Goal: Transaction & Acquisition: Purchase product/service

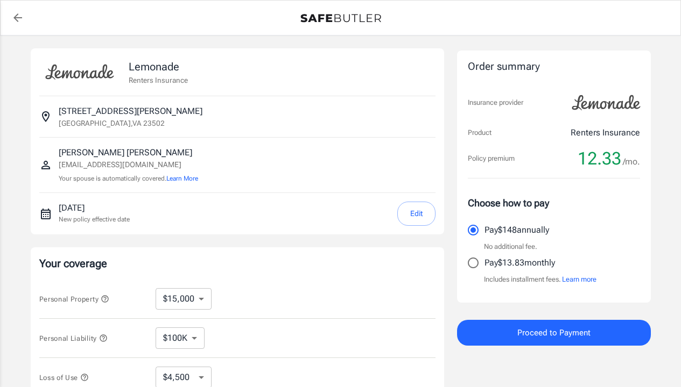
select select "15000"
select select "500"
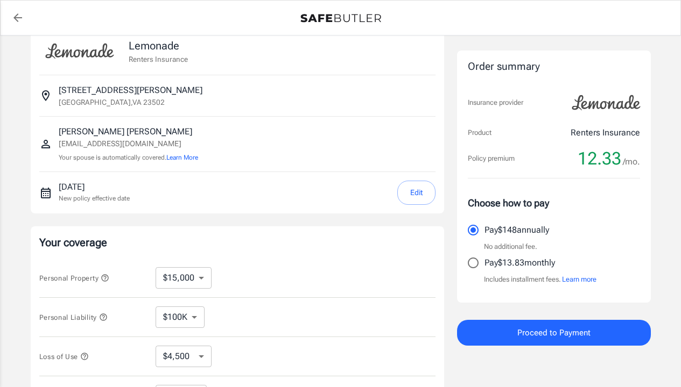
scroll to position [27, 0]
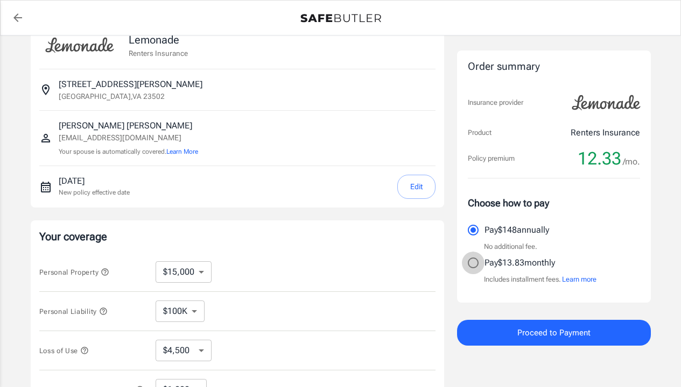
click at [472, 264] on input "Pay $13.83 monthly" at bounding box center [473, 263] width 23 height 23
radio input "true"
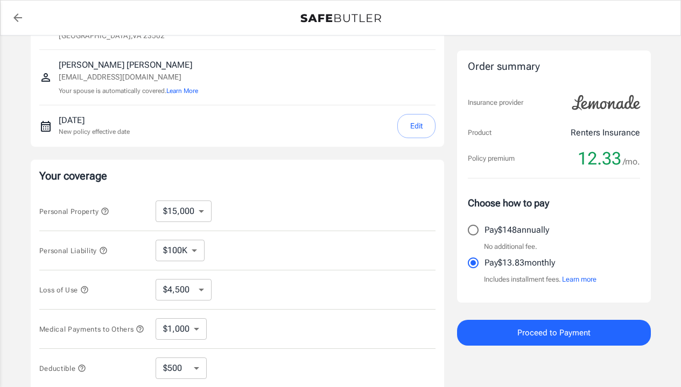
scroll to position [128, 0]
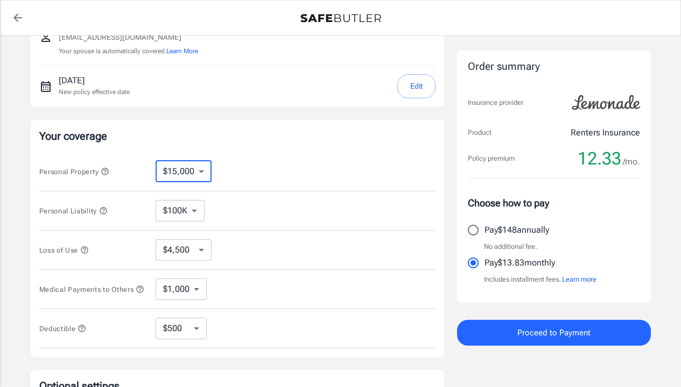
select select "50000"
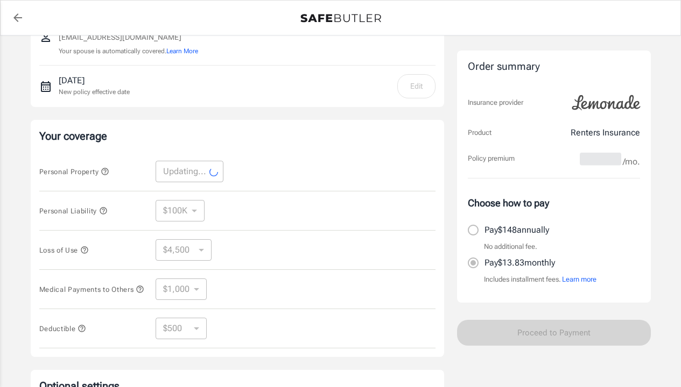
select select "50000"
select select "15000"
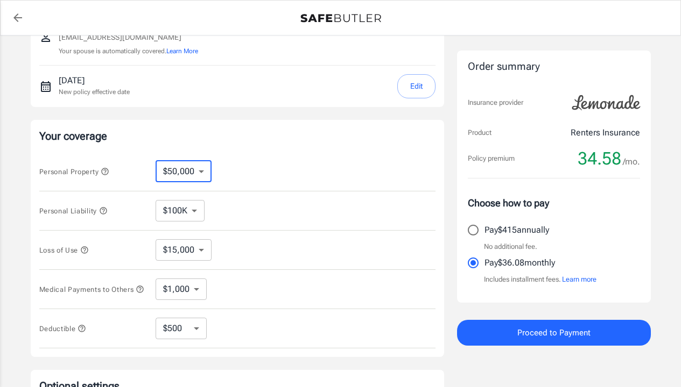
select select "25000"
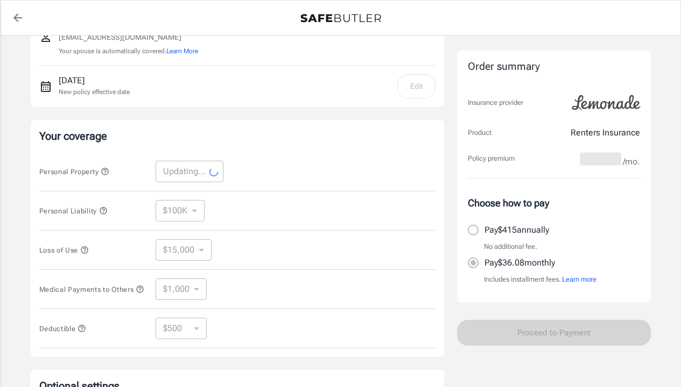
select select "25000"
select select "7500"
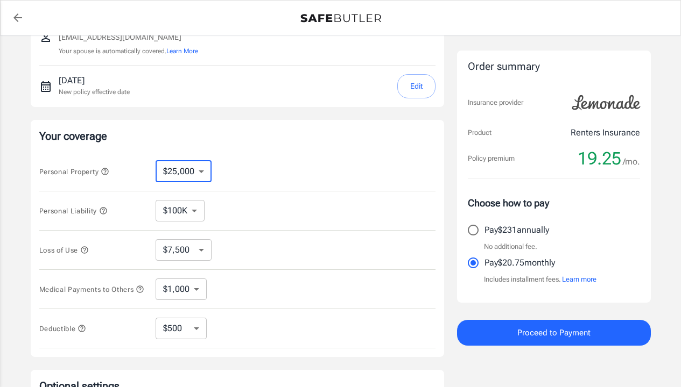
select select "40000"
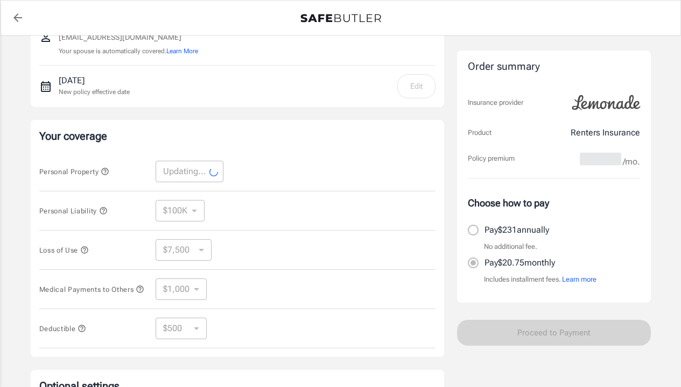
select select "40000"
select select "12000"
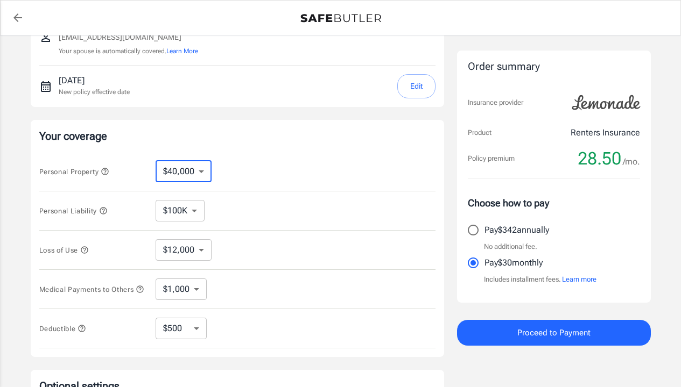
select select "50000"
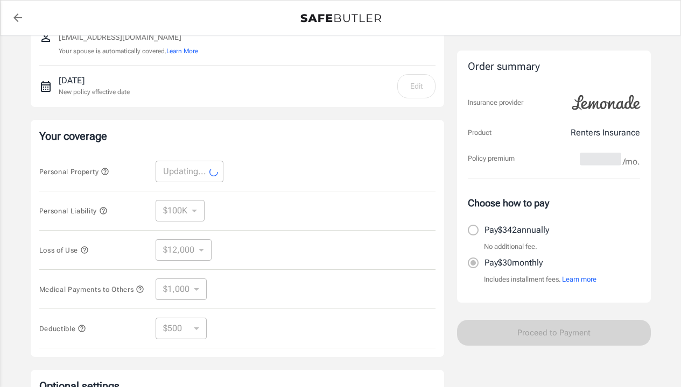
select select "50000"
select select "15000"
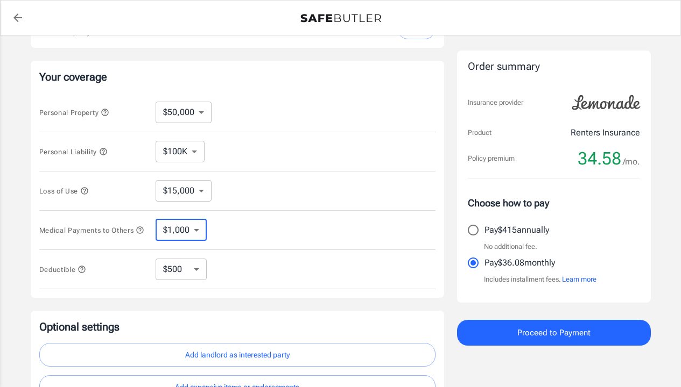
scroll to position [190, 0]
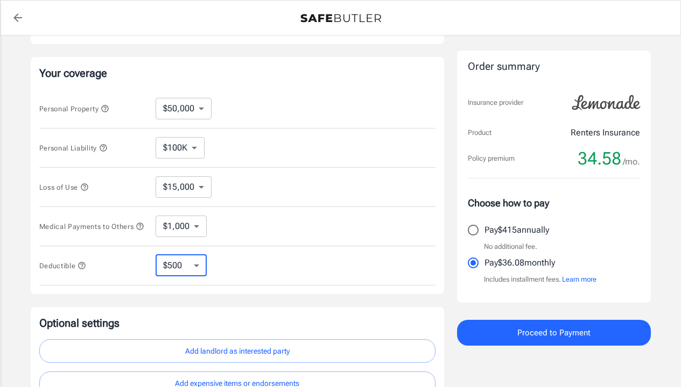
select select "1000"
select select "500"
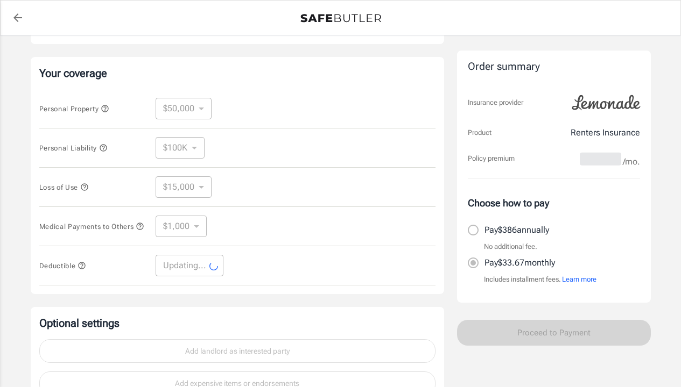
select select "500"
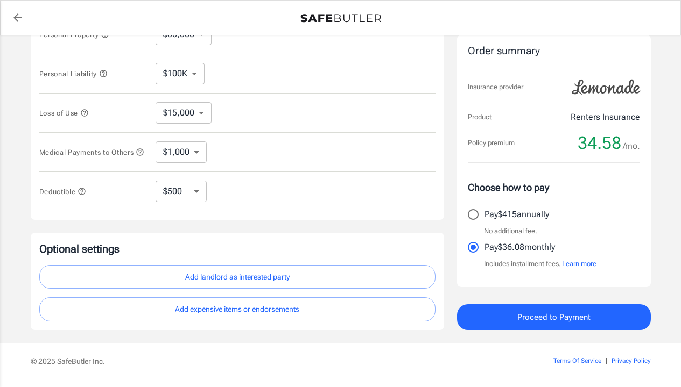
scroll to position [272, 0]
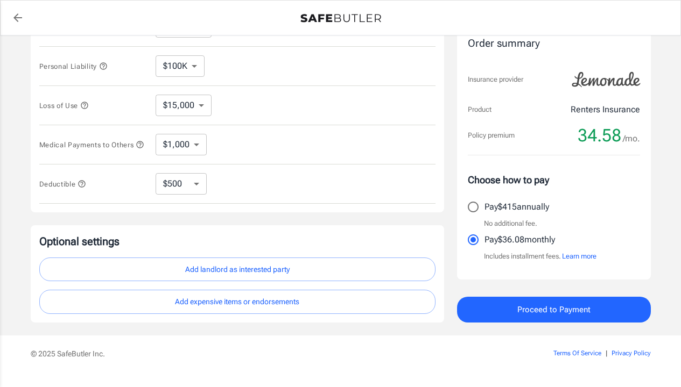
click at [344, 302] on button "Add expensive items or endorsements" at bounding box center [237, 302] width 396 height 24
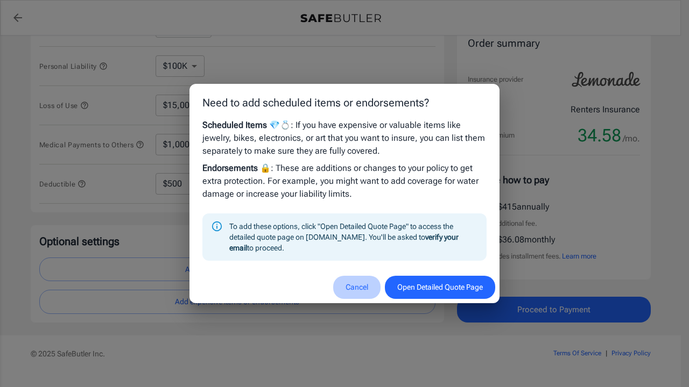
click at [348, 286] on button "Cancel" at bounding box center [356, 287] width 47 height 23
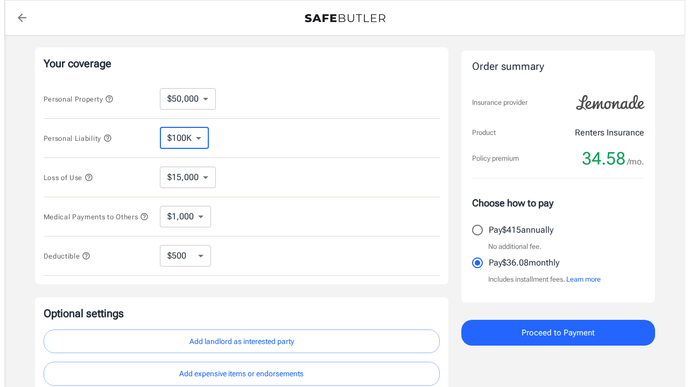
scroll to position [186, 0]
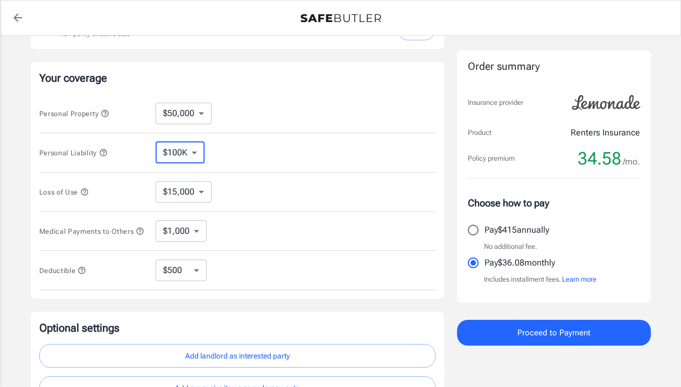
click at [506, 328] on button "Proceed to Payment" at bounding box center [554, 333] width 194 height 26
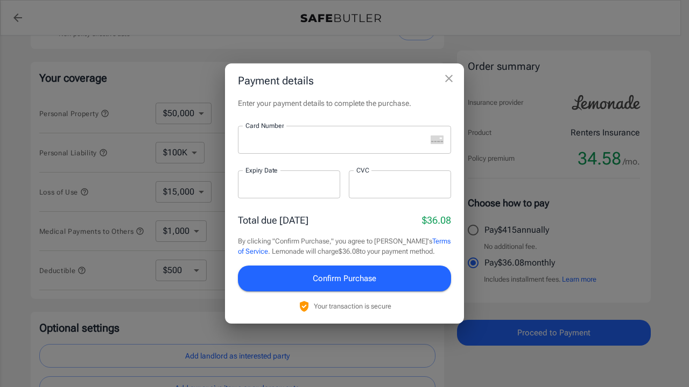
click at [319, 147] on div at bounding box center [332, 140] width 188 height 28
click at [437, 139] on rect "unknown" at bounding box center [436, 140] width 13 height 9
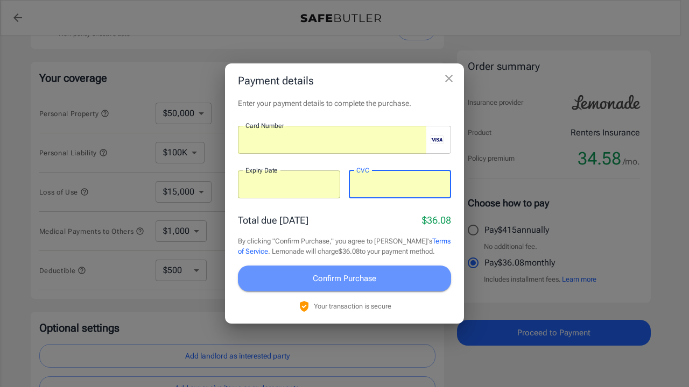
click at [372, 273] on span "Confirm Purchase" at bounding box center [344, 279] width 63 height 14
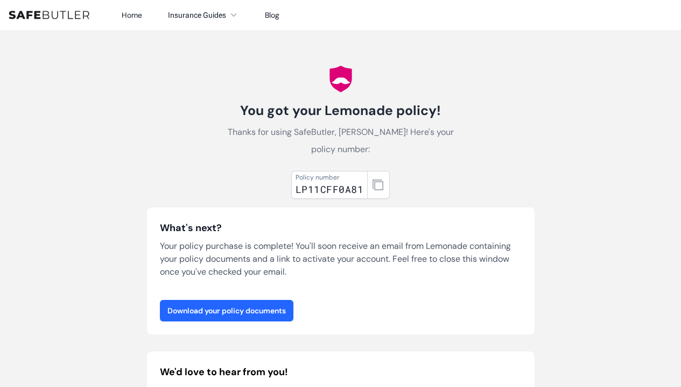
click at [267, 309] on link "Download your policy documents" at bounding box center [226, 311] width 133 height 22
